Goal: Transaction & Acquisition: Obtain resource

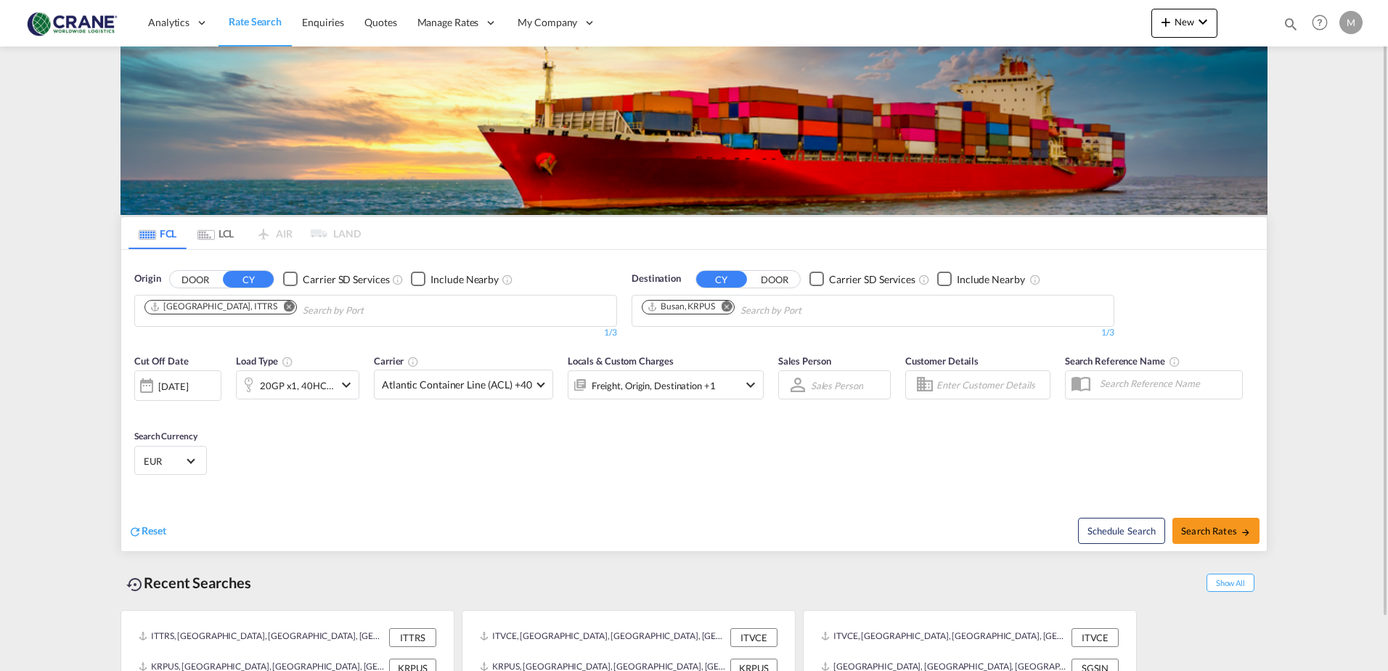
click at [290, 279] on div "Checkbox No Ink" at bounding box center [290, 278] width 15 height 15
click at [819, 276] on div "Checkbox No Ink" at bounding box center [816, 278] width 15 height 15
click at [284, 306] on md-icon "Remove" at bounding box center [289, 306] width 11 height 11
click at [727, 305] on md-icon "Remove" at bounding box center [726, 306] width 11 height 11
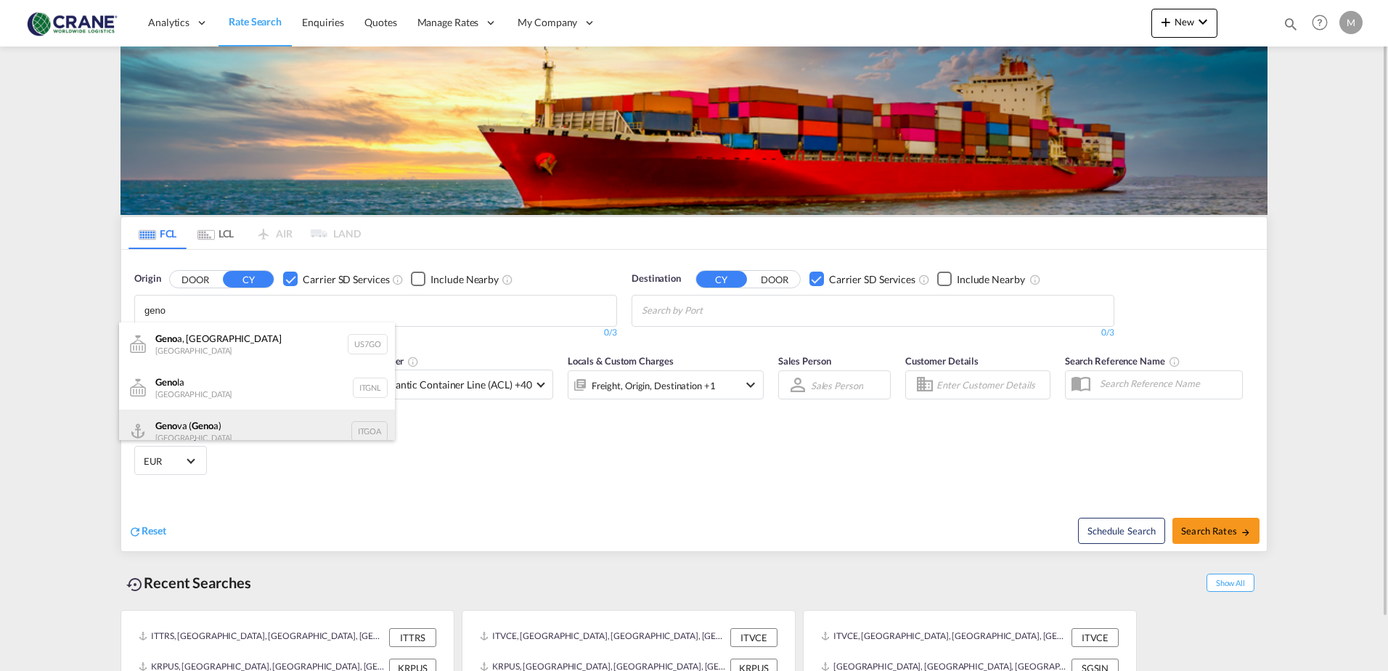
type input "geno"
click at [209, 426] on div "Geno va ( Geno a) [GEOGRAPHIC_DATA] ITGOA" at bounding box center [257, 431] width 276 height 44
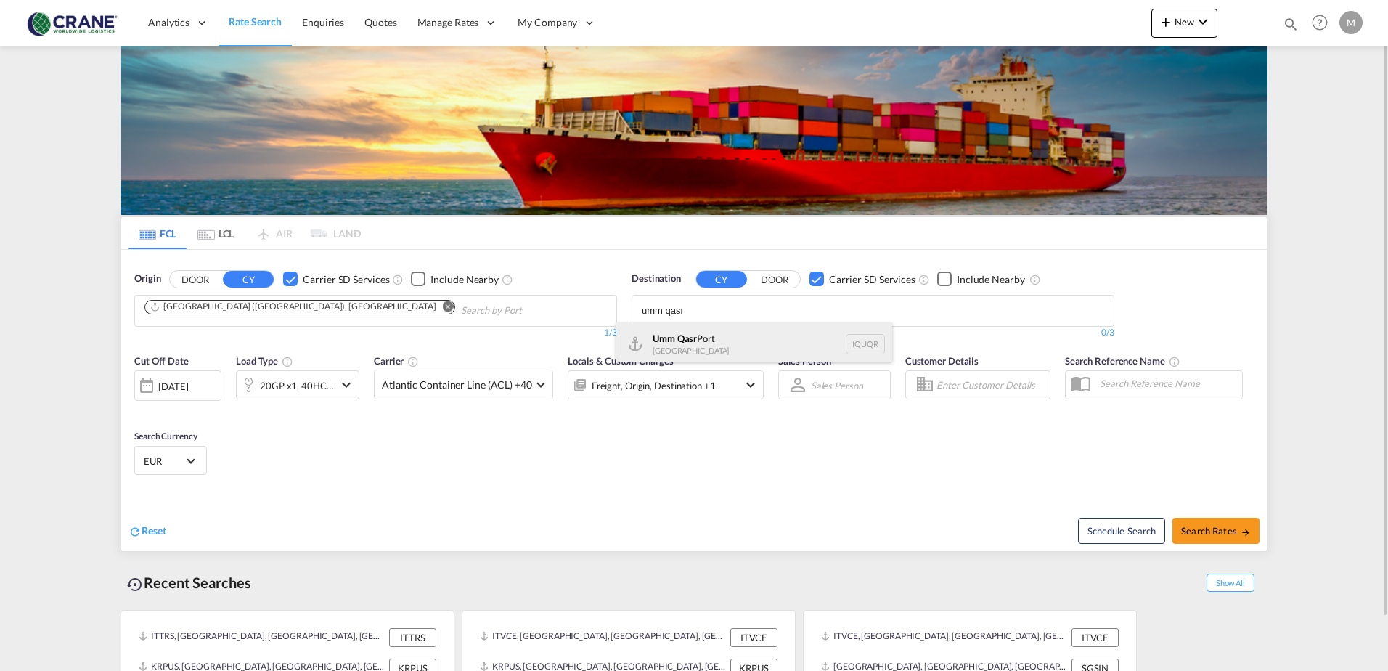
type input "umm qasr"
click at [653, 348] on div "Umm Qasr [GEOGRAPHIC_DATA] [GEOGRAPHIC_DATA]" at bounding box center [754, 344] width 276 height 44
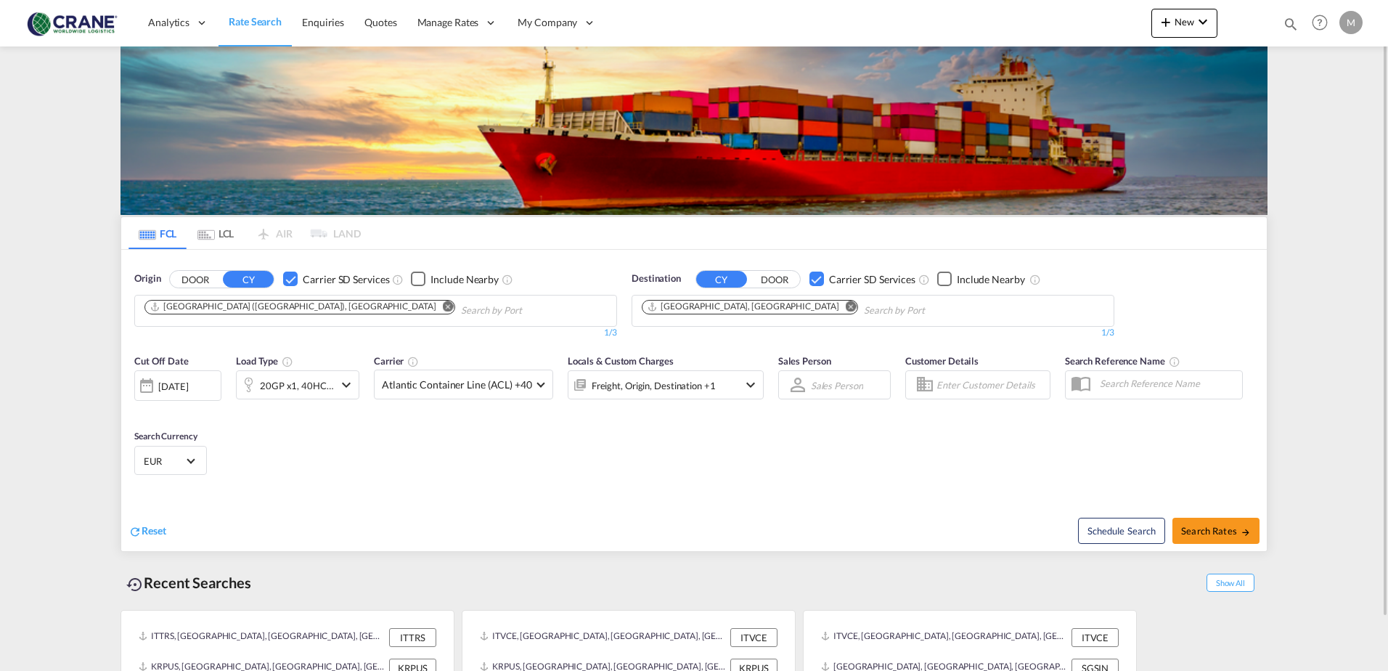
click at [351, 385] on md-icon "icon-chevron-down" at bounding box center [346, 384] width 17 height 17
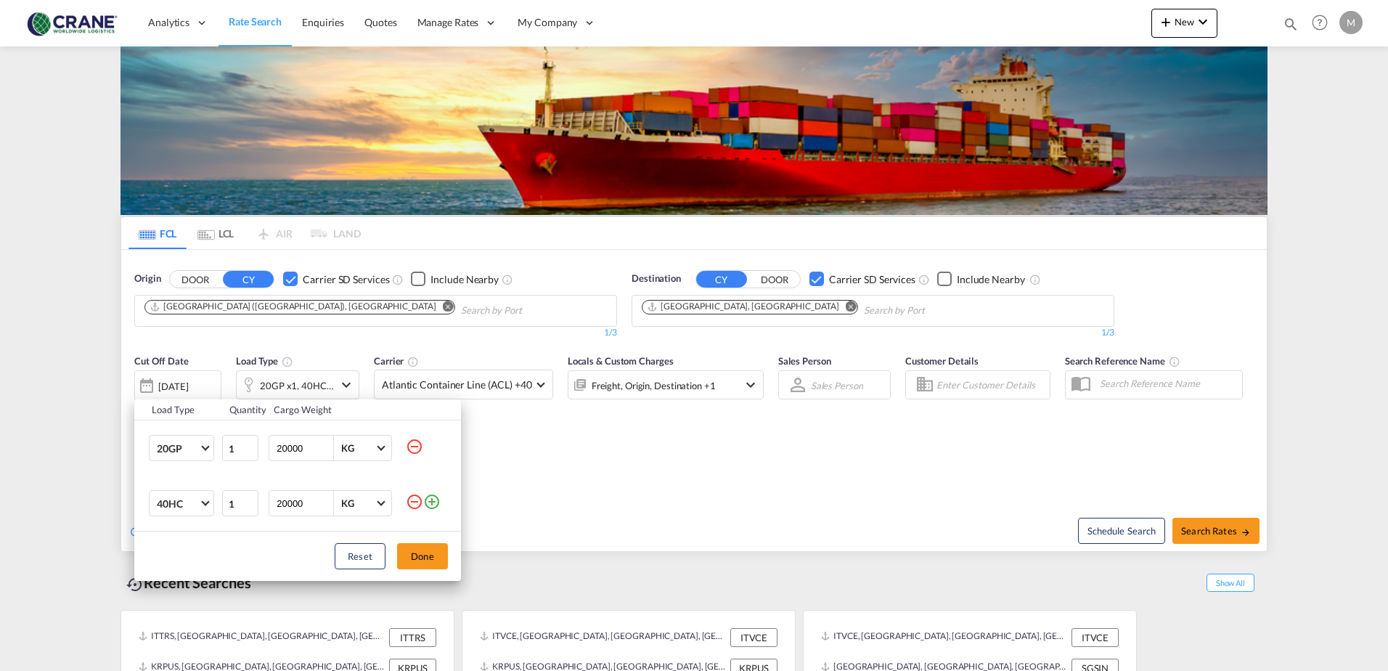
click at [417, 503] on md-icon "icon-minus-circle-outline" at bounding box center [414, 501] width 17 height 17
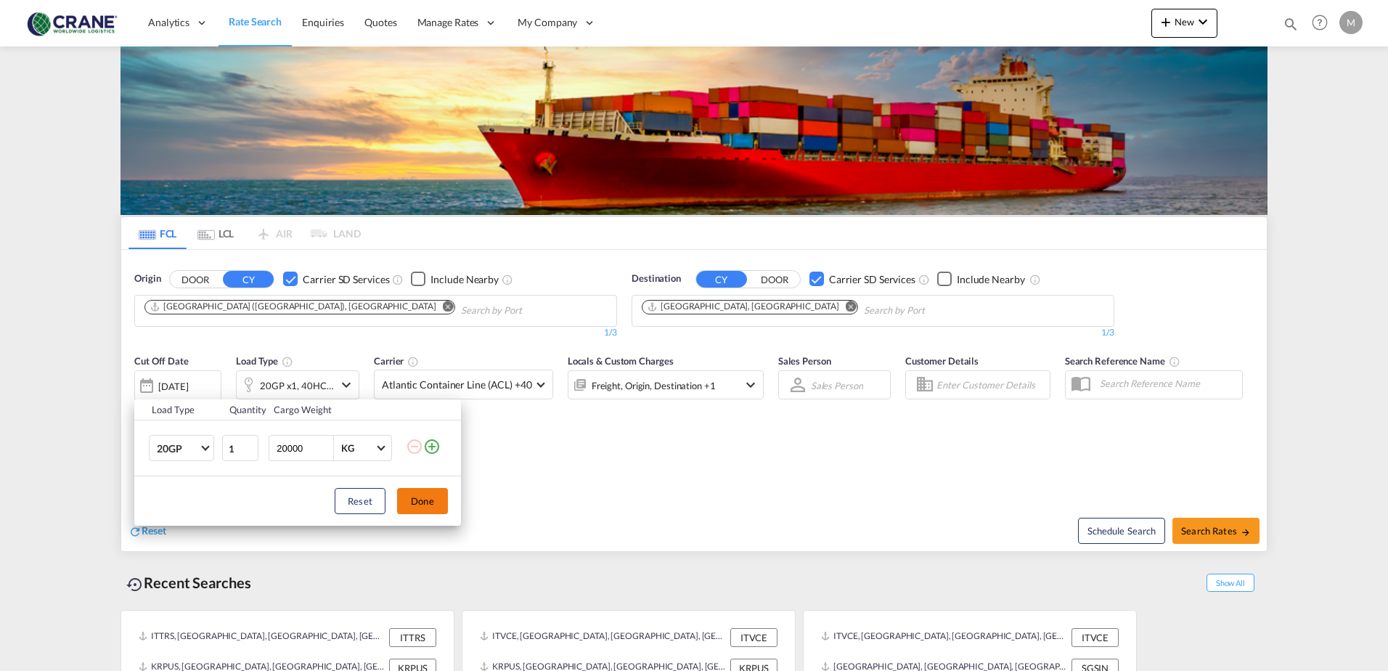
click at [417, 504] on button "Done" at bounding box center [422, 501] width 51 height 26
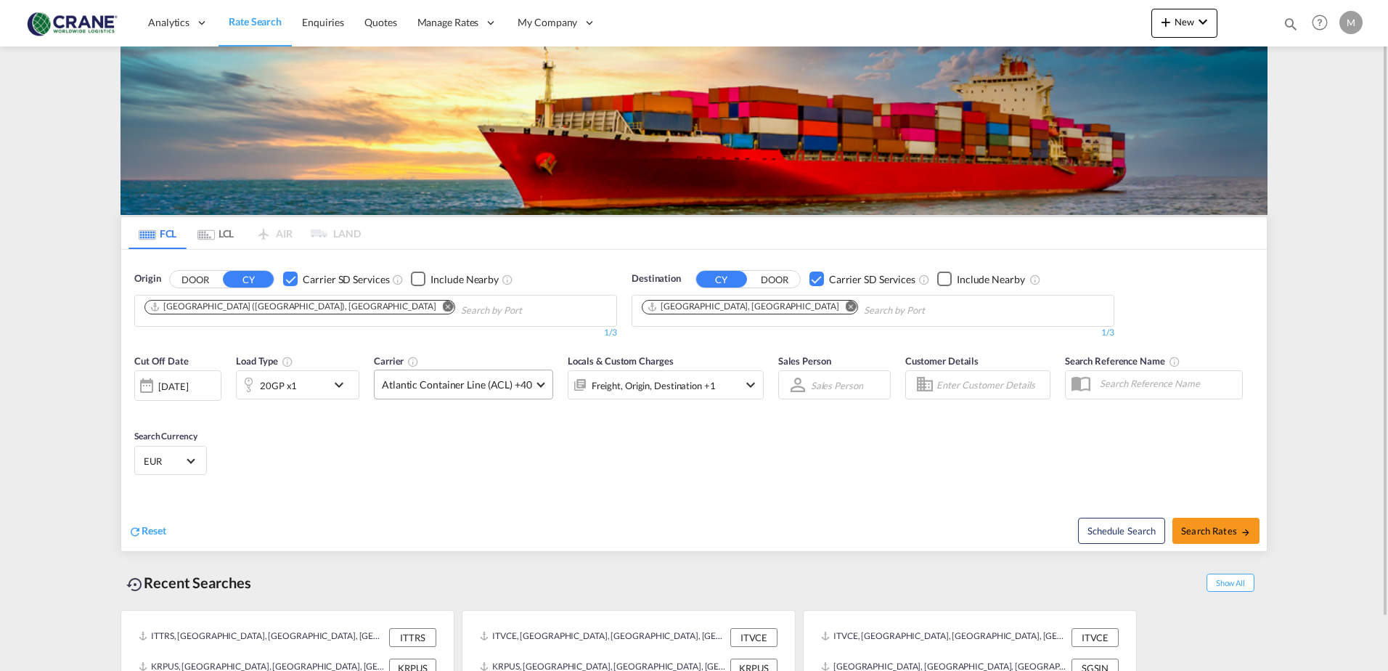
click at [532, 380] on md-select-value "Atlantic Container Line (ACL) +40" at bounding box center [464, 384] width 178 height 28
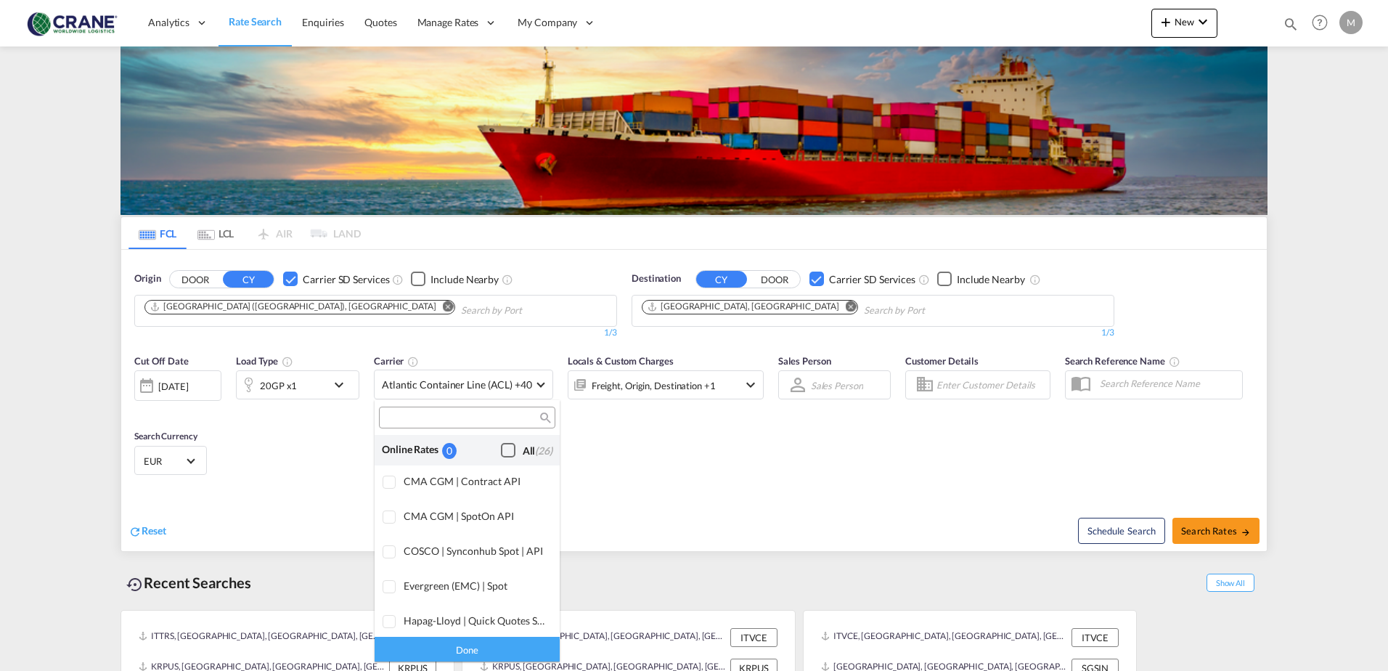
click at [501, 452] on div "Checkbox No Ink" at bounding box center [508, 450] width 15 height 15
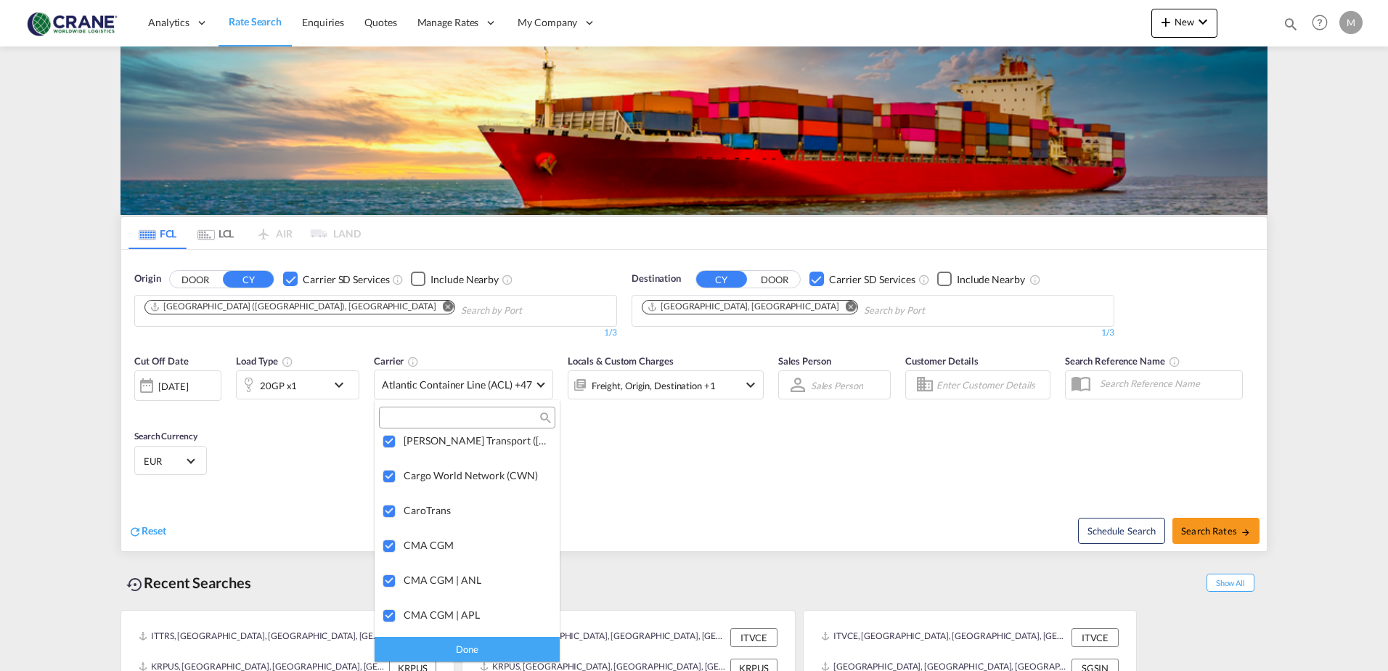
scroll to position [2193, 0]
click at [480, 653] on div "Done" at bounding box center [467, 648] width 185 height 25
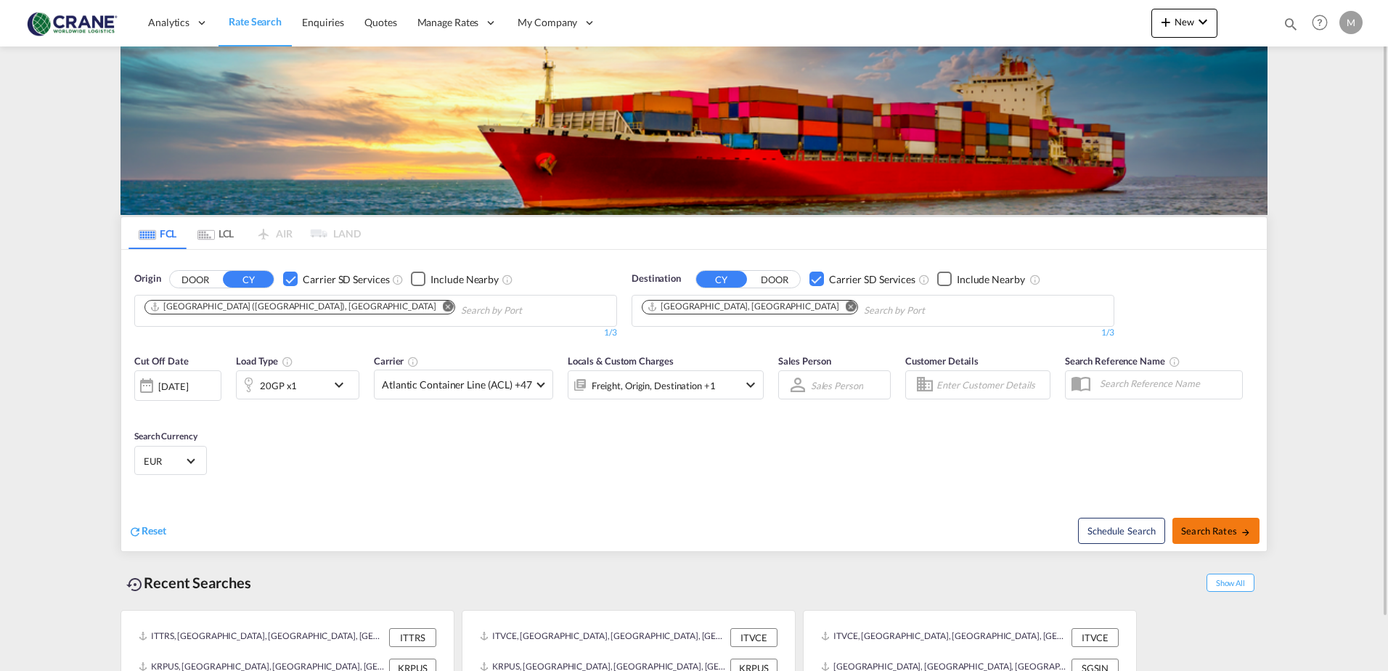
click at [1219, 521] on button "Search Rates" at bounding box center [1215, 531] width 87 height 26
type input "ITGOA to IQUQR / [DATE]"
